Goal: Communication & Community: Share content

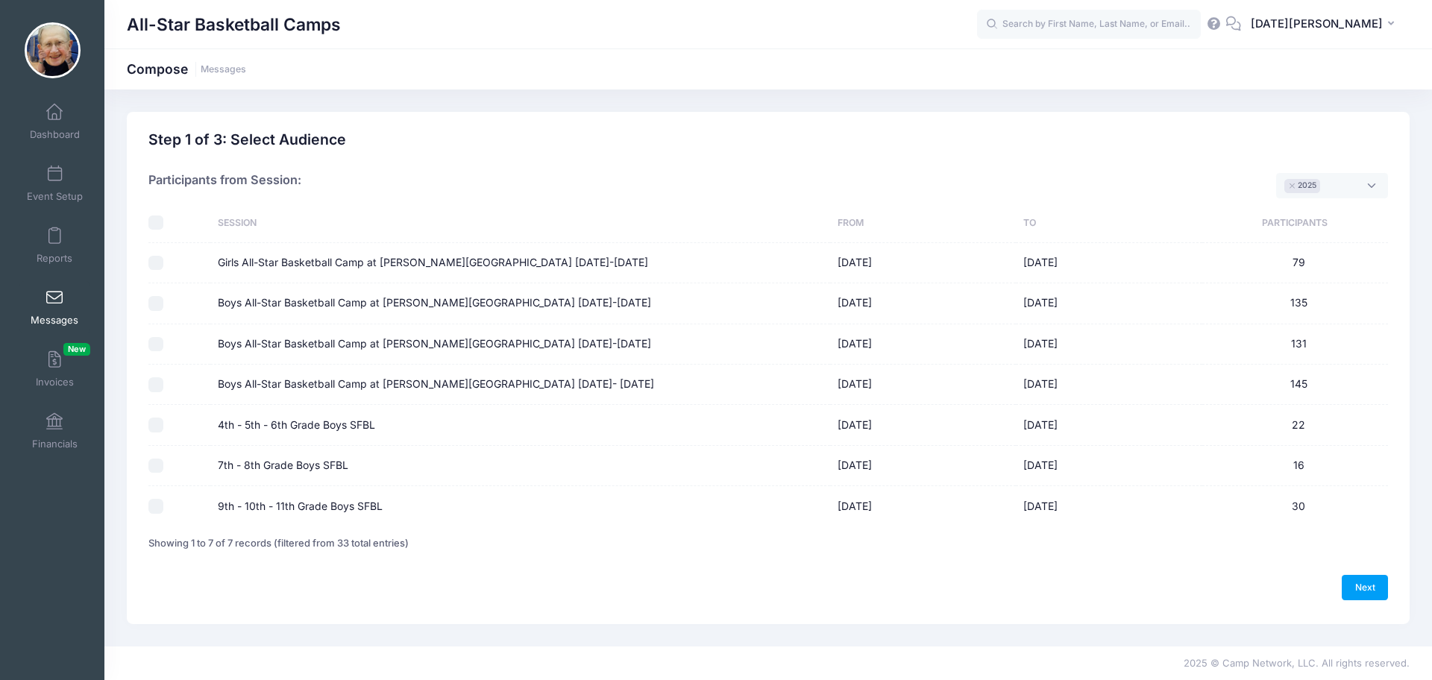
click at [54, 293] on span at bounding box center [54, 298] width 0 height 16
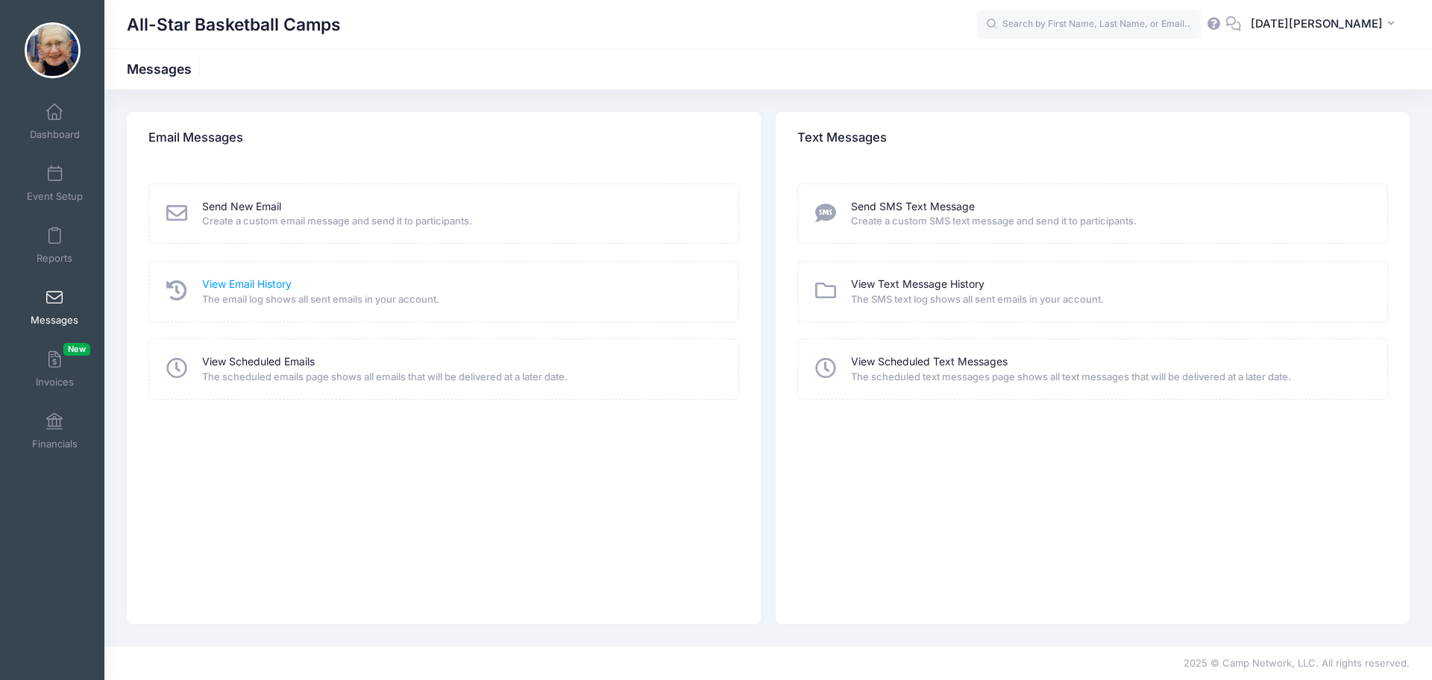
click at [250, 279] on link "View Email History" at bounding box center [247, 285] width 90 height 16
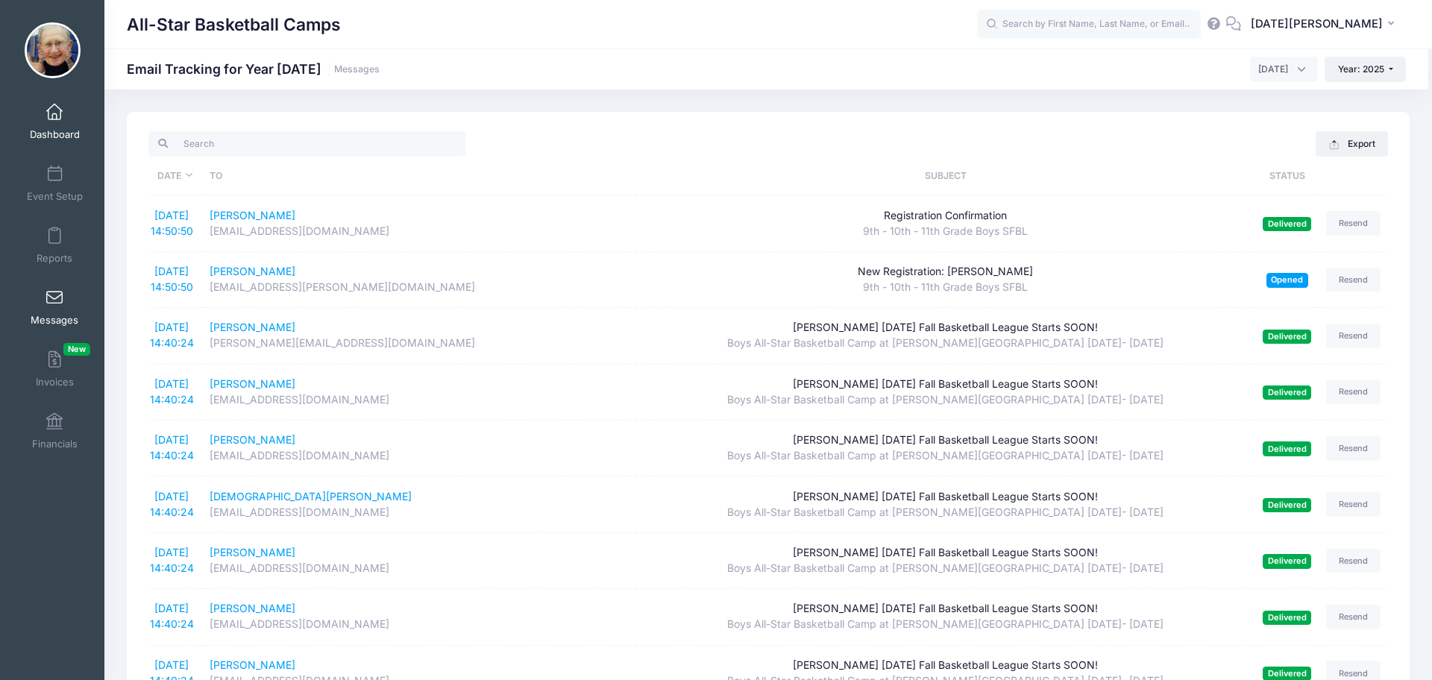
click at [51, 120] on link "Dashboard" at bounding box center [54, 121] width 71 height 52
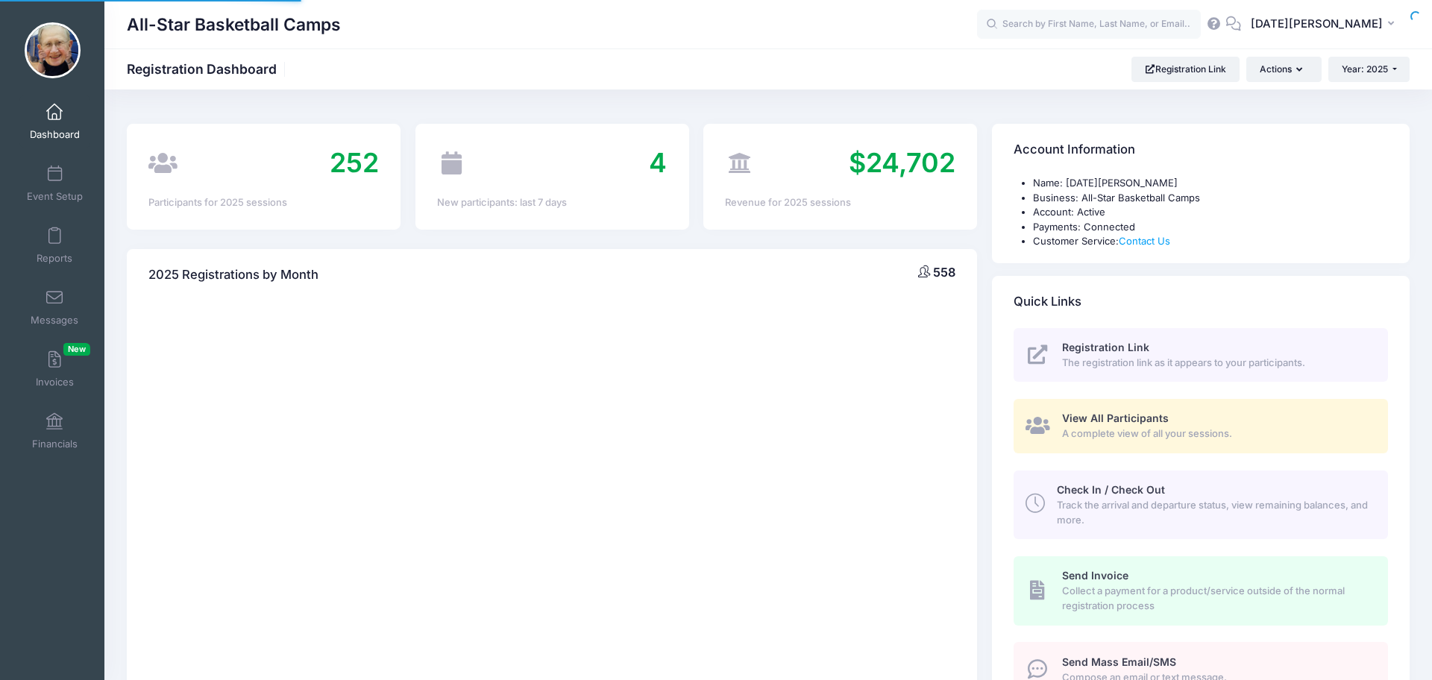
select select
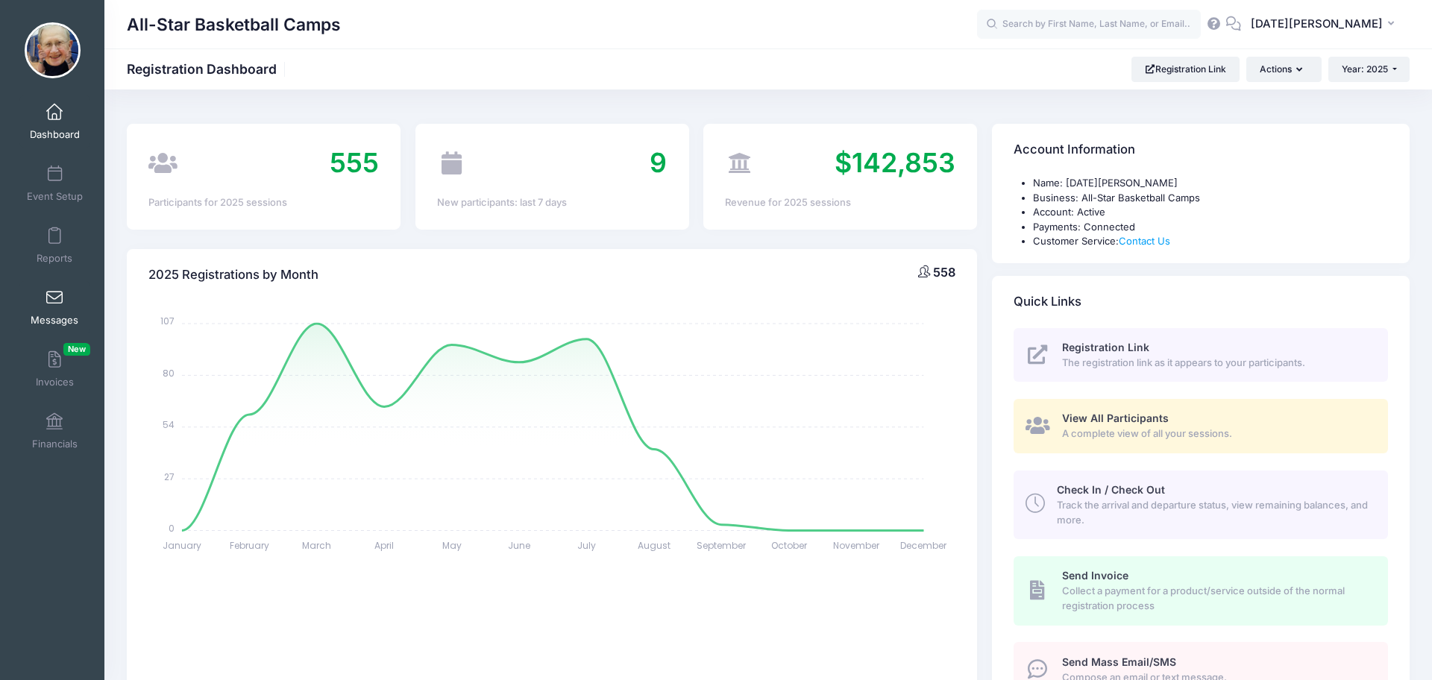
click at [54, 295] on span at bounding box center [54, 298] width 0 height 16
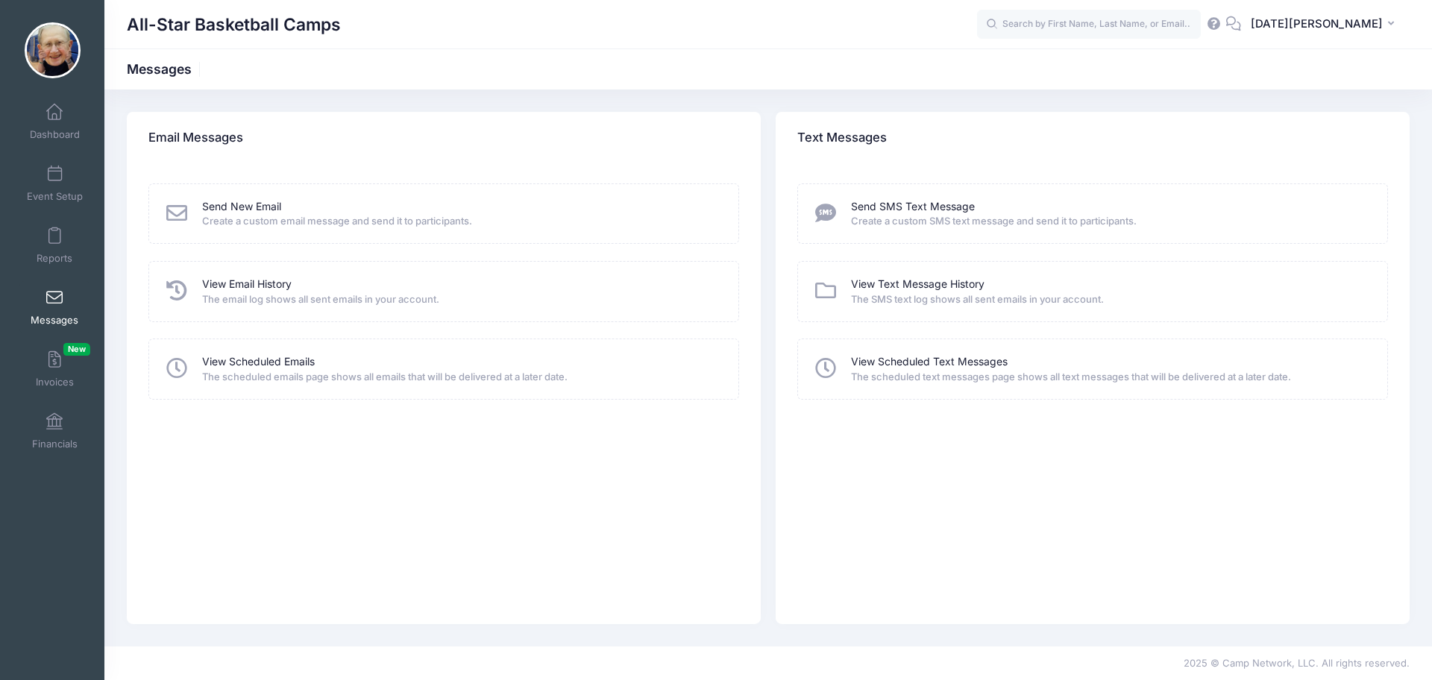
drag, startPoint x: 260, startPoint y: 207, endPoint x: 317, endPoint y: 225, distance: 59.9
click at [260, 208] on link "Send New Email" at bounding box center [241, 207] width 79 height 16
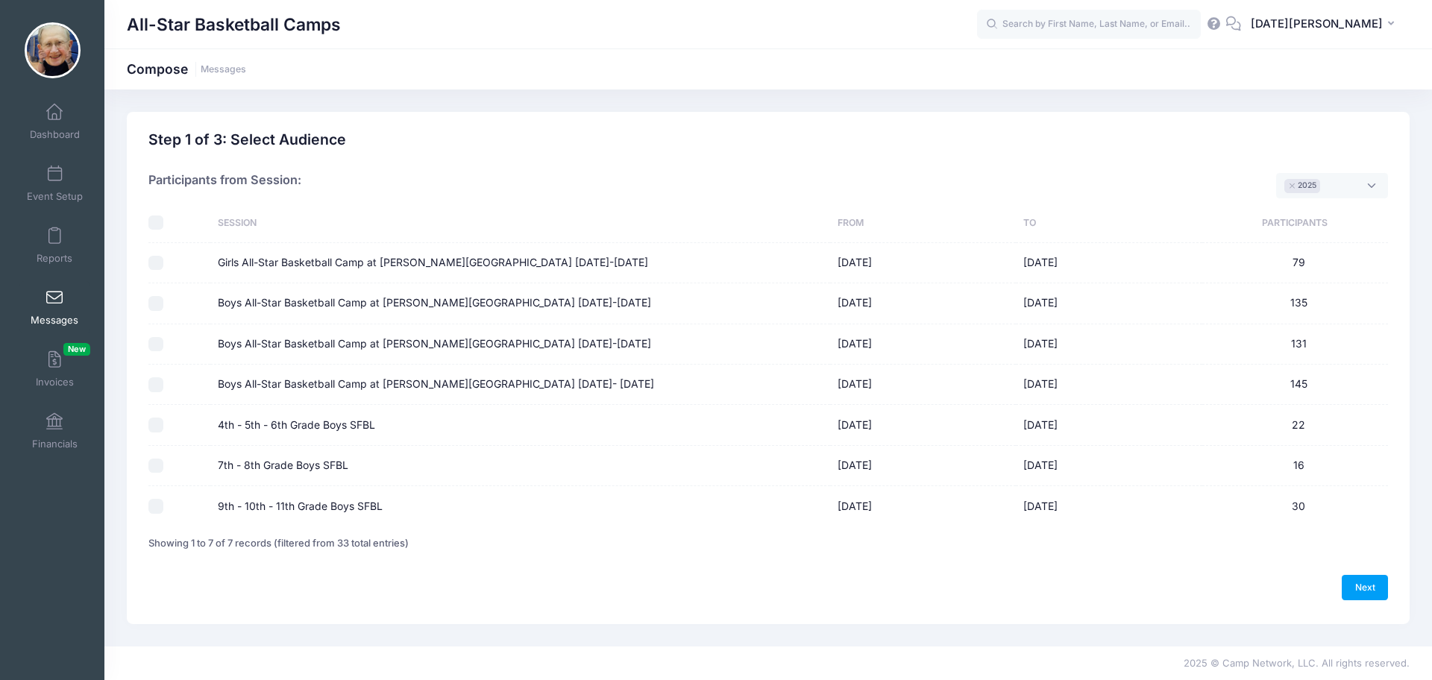
click at [155, 427] on input "4th - 5th - 6th Grade Boys SFBL" at bounding box center [155, 425] width 15 height 15
checkbox input "true"
drag, startPoint x: 157, startPoint y: 467, endPoint x: 154, endPoint y: 476, distance: 9.7
click at [157, 467] on input "7th - 8th Grade Boys SFBL" at bounding box center [155, 466] width 15 height 15
checkbox input "true"
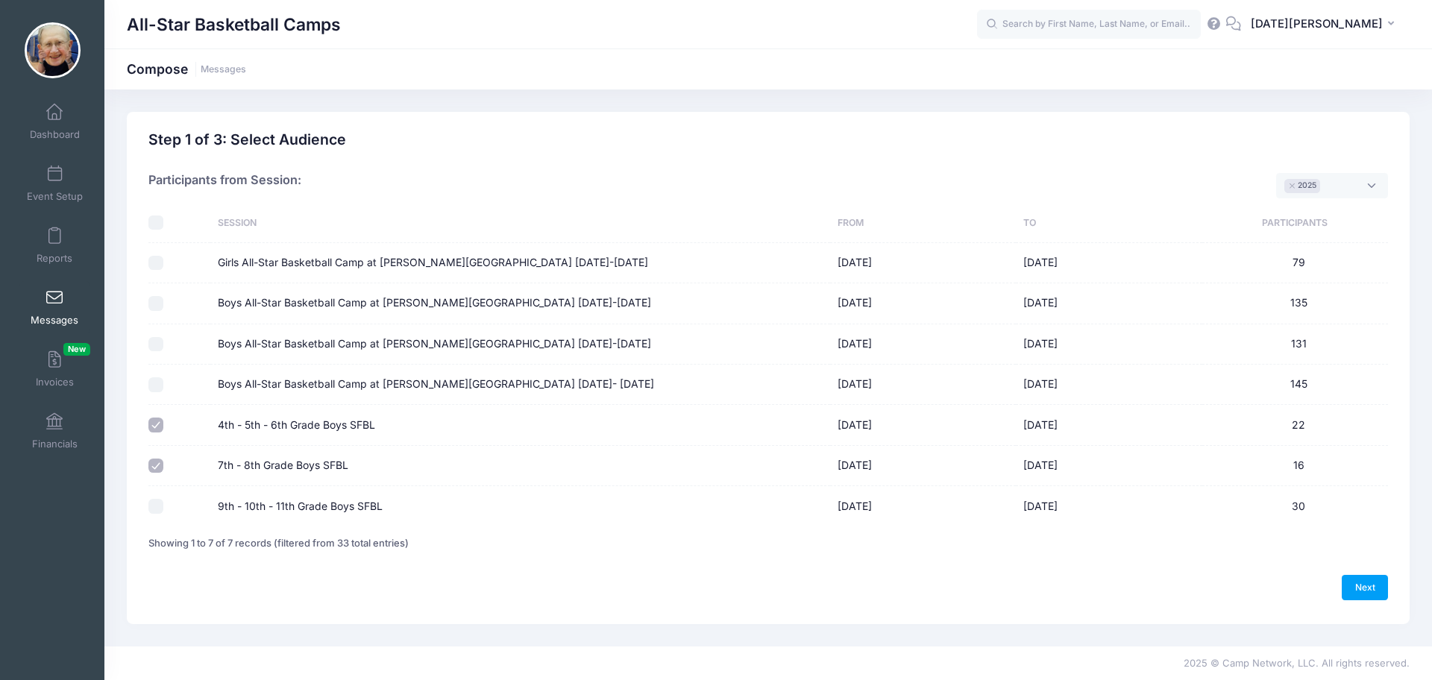
click at [153, 509] on input "9th - 10th - 11th Grade Boys SFBL" at bounding box center [155, 506] width 15 height 15
checkbox input "true"
click at [1356, 583] on link "Next" at bounding box center [1365, 587] width 46 height 25
select select "50"
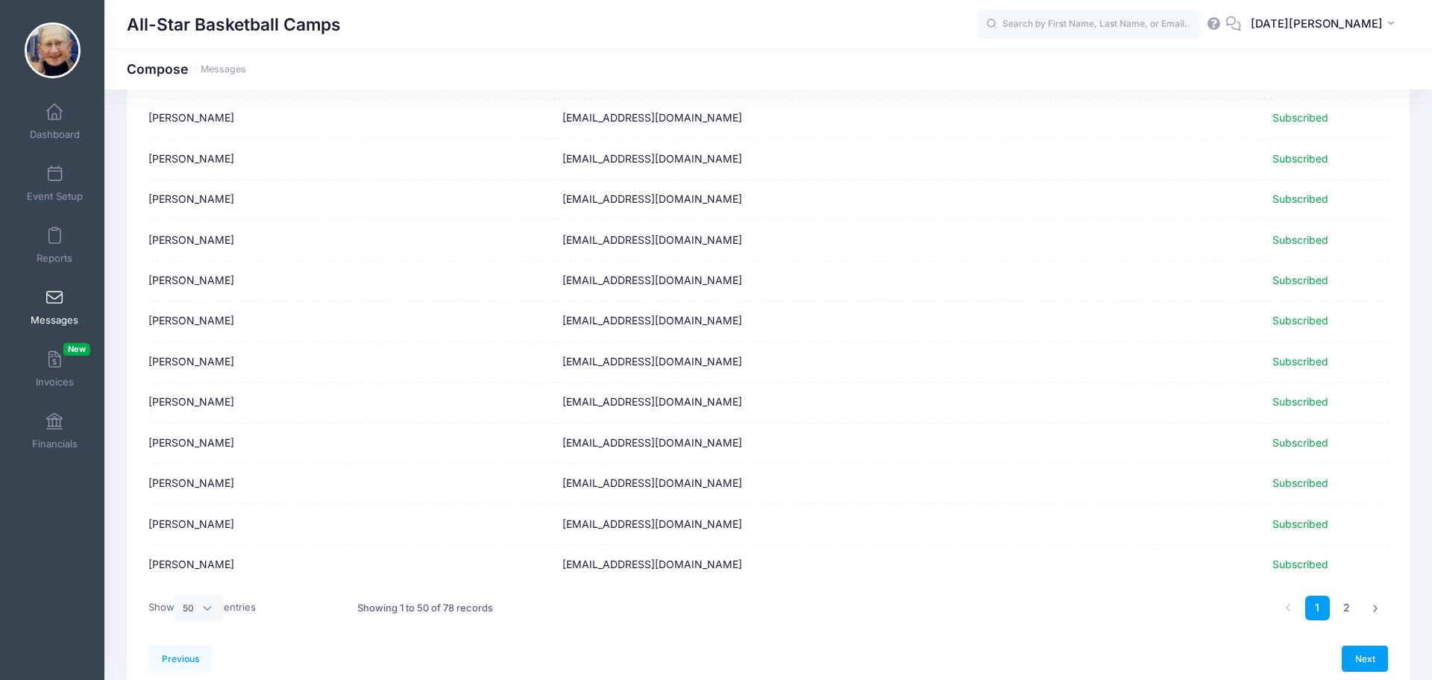
scroll to position [1735, 0]
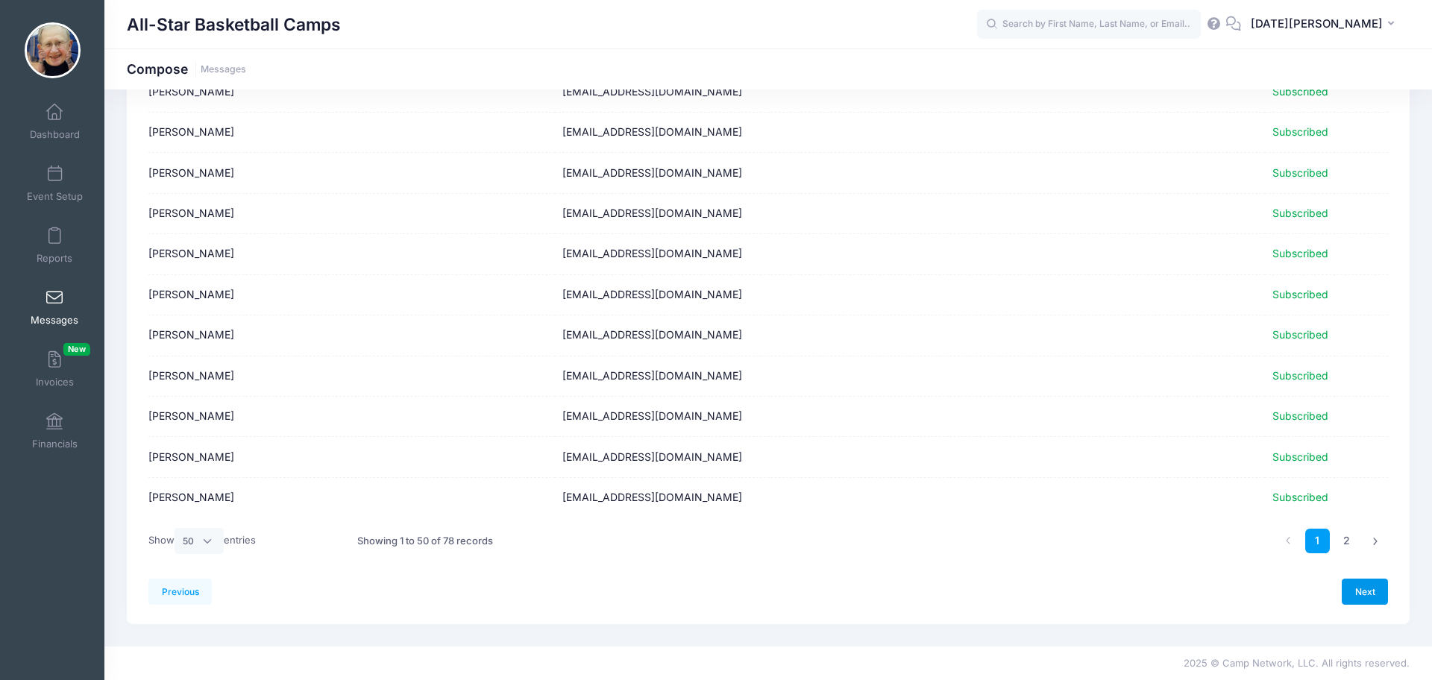
click at [1374, 594] on link "Next" at bounding box center [1365, 591] width 46 height 25
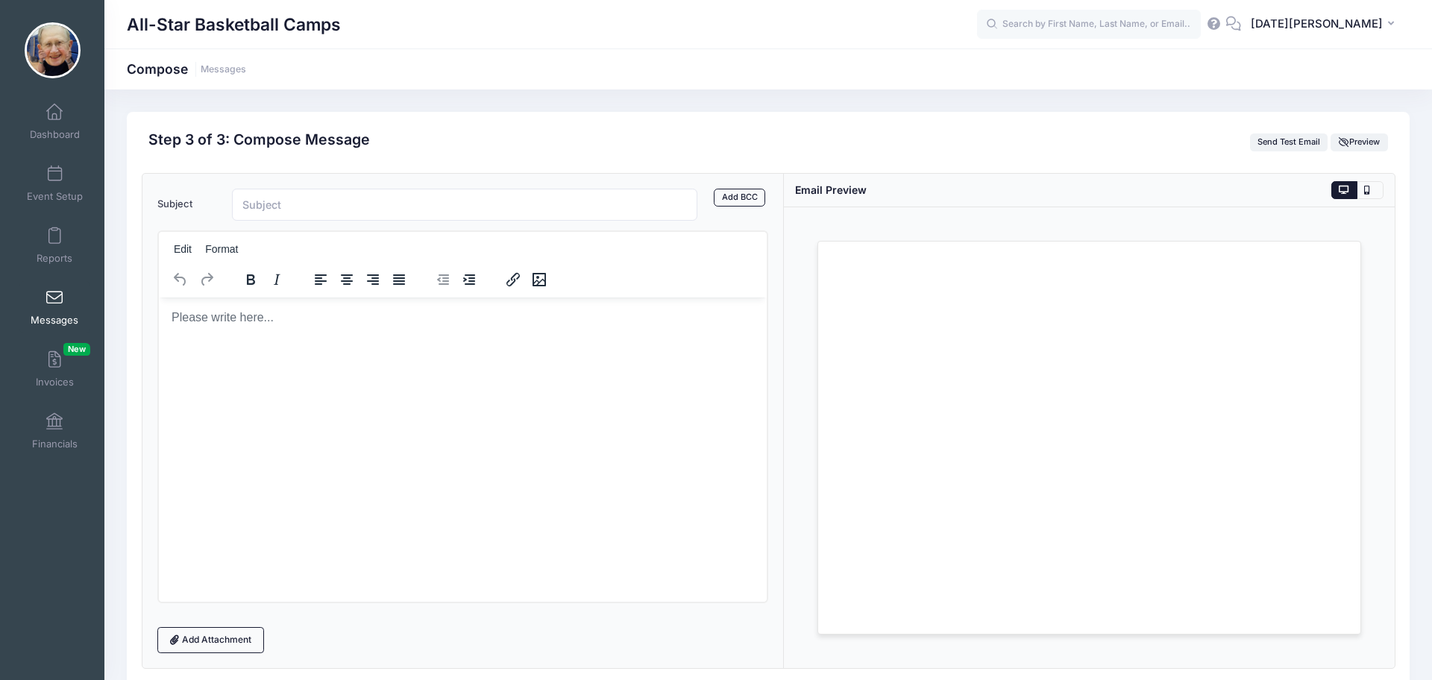
scroll to position [0, 0]
click at [251, 337] on html at bounding box center [462, 317] width 608 height 40
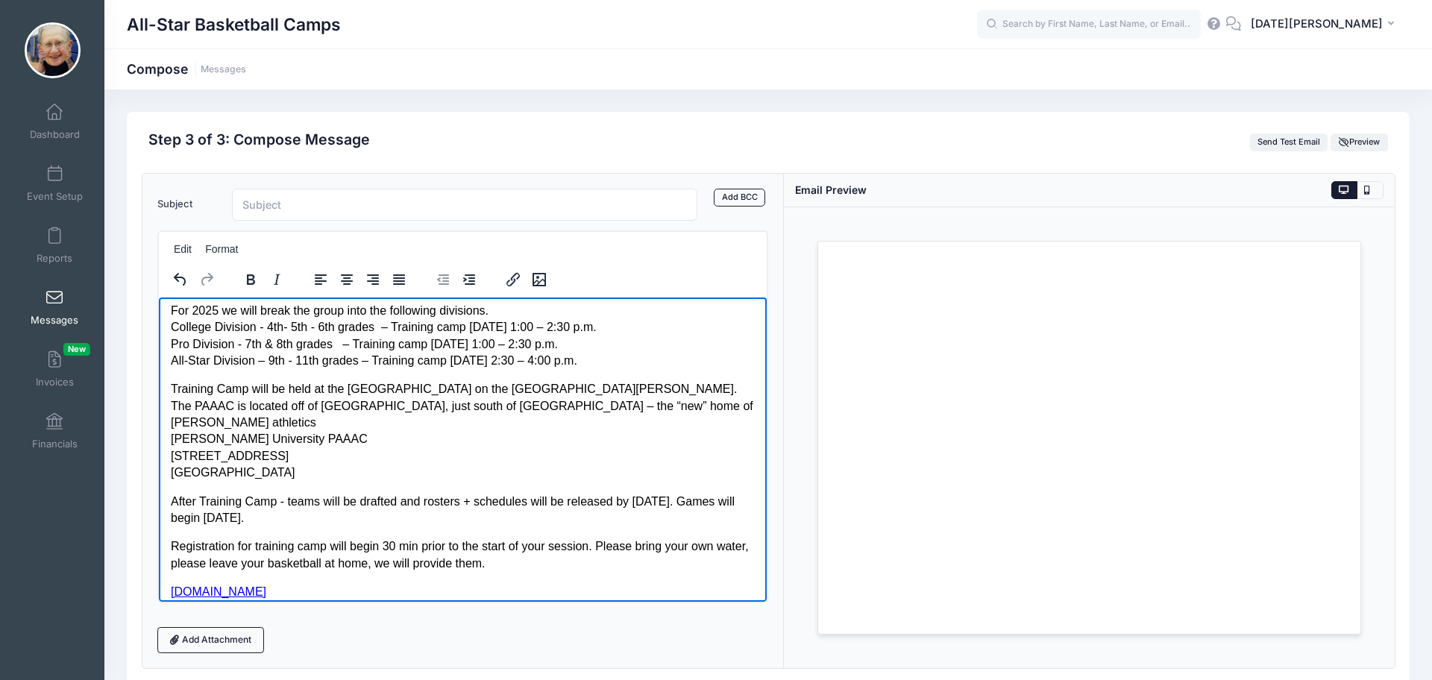
scroll to position [170, 0]
